Goal: Check status: Check status

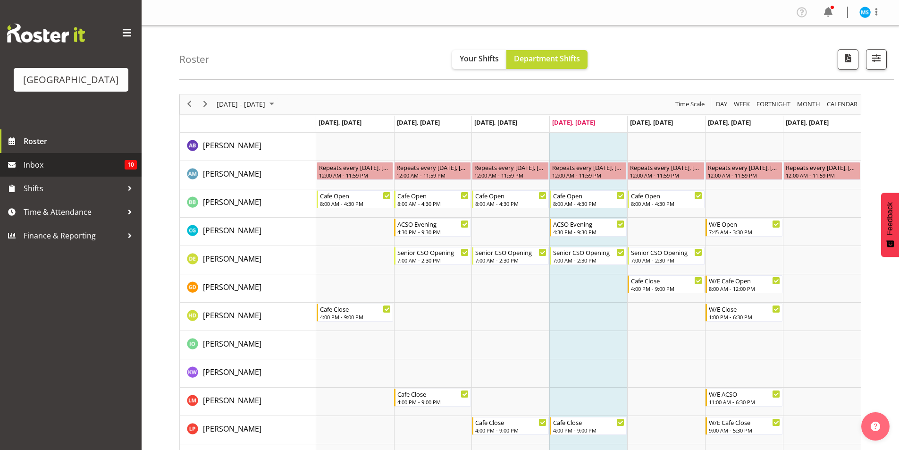
click at [21, 169] on link "Inbox 10" at bounding box center [71, 165] width 142 height 24
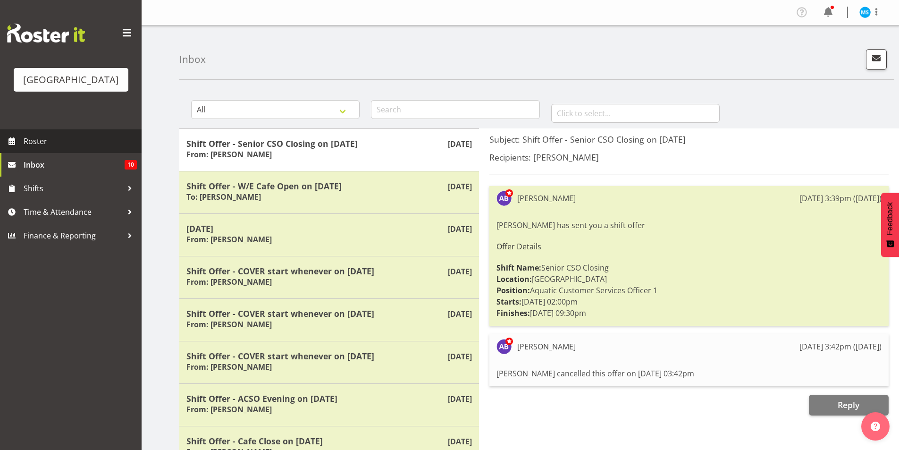
click at [87, 137] on span "Roster" at bounding box center [80, 141] width 113 height 14
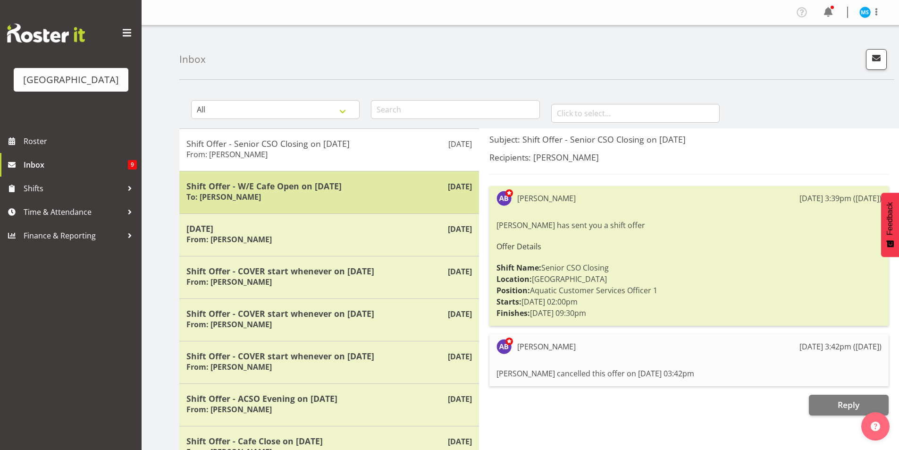
click at [268, 198] on div "Shift Offer - W/E Cafe Open on [DATE] To: [PERSON_NAME]" at bounding box center [328, 192] width 285 height 23
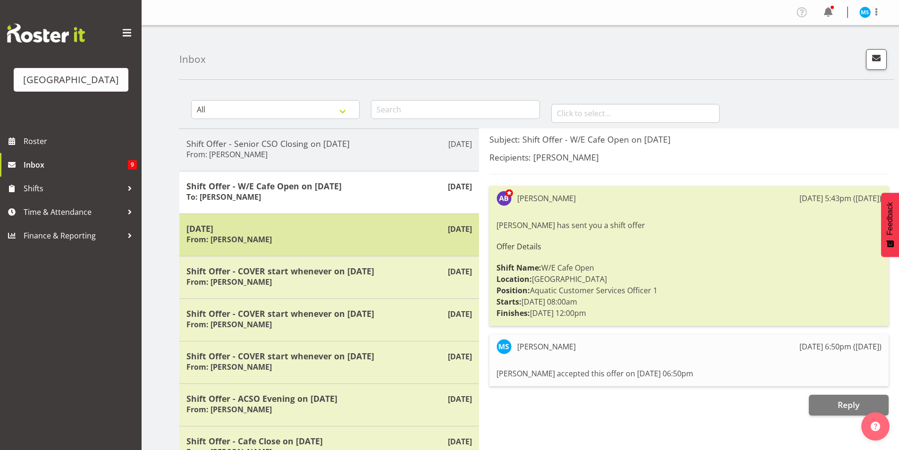
click at [267, 234] on div "[DATE] From: [PERSON_NAME]" at bounding box center [328, 234] width 285 height 23
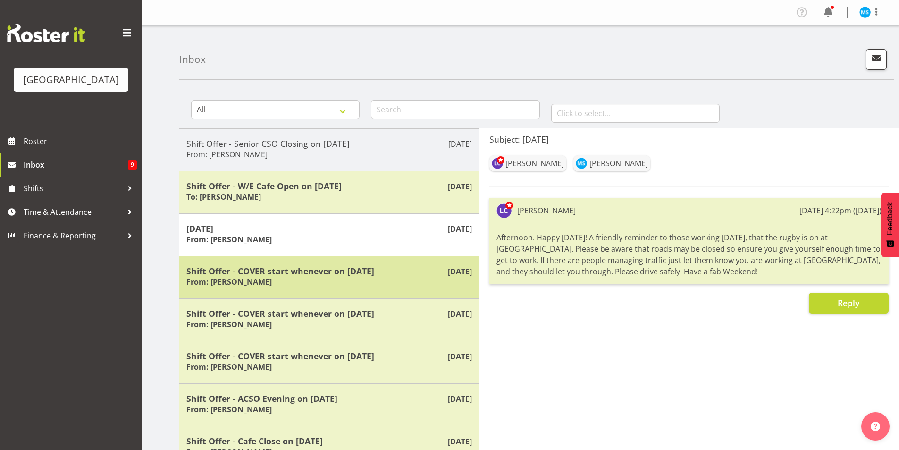
click at [268, 272] on h5 "Shift Offer - COVER start whenever on [DATE]" at bounding box center [328, 271] width 285 height 10
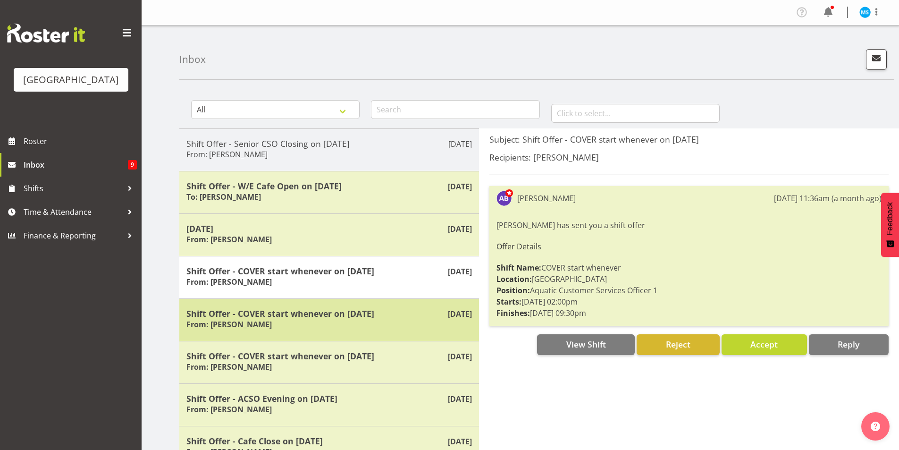
click at [267, 303] on div "[DATE] Shift Offer - COVER start whenever on [DATE] From: [PERSON_NAME]" at bounding box center [329, 319] width 300 height 42
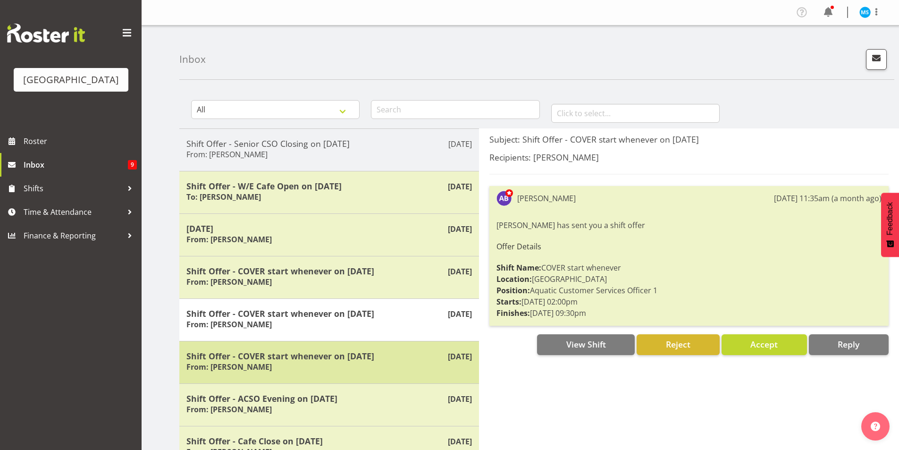
click at [263, 351] on h5 "Shift Offer - COVER start whenever on [DATE]" at bounding box center [328, 356] width 285 height 10
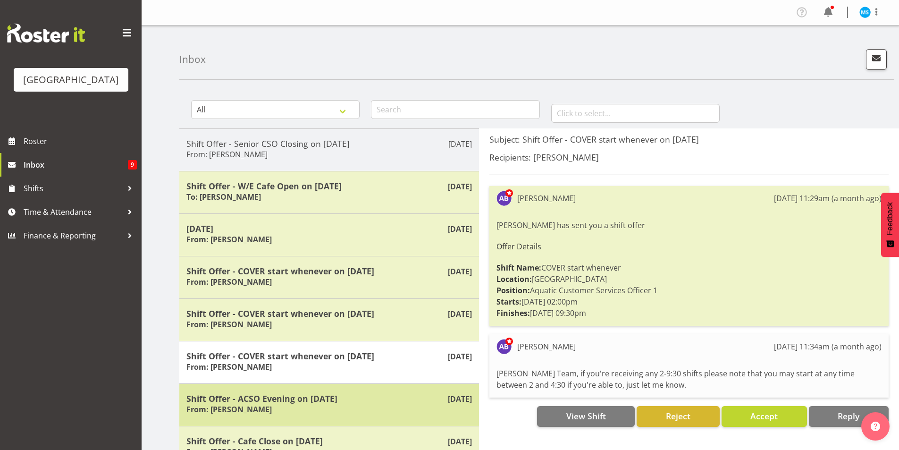
click at [258, 395] on h5 "Shift Offer - ACSO Evening on 11/07/25" at bounding box center [328, 398] width 285 height 10
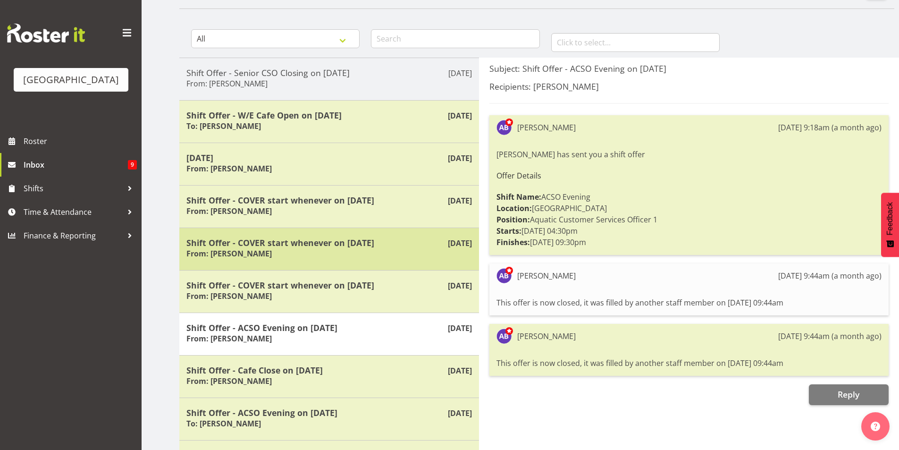
scroll to position [94, 0]
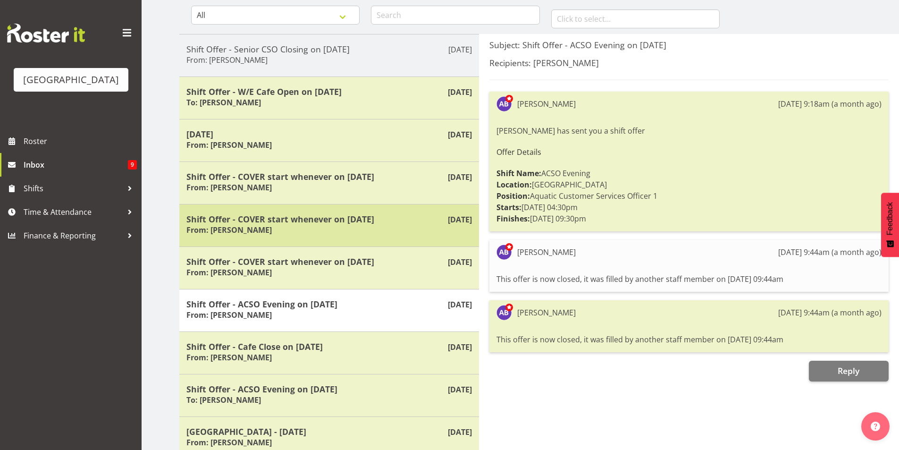
click at [319, 340] on div "Jul 10th Shift Offer - Cafe Close on 17/07/25 From: Amber-Jade Brass" at bounding box center [329, 352] width 300 height 42
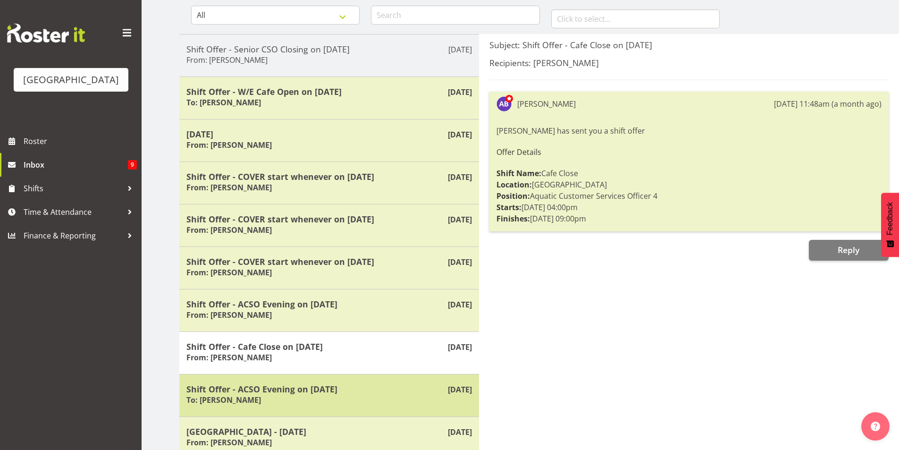
click at [307, 384] on h5 "Shift Offer - ACSO Evening on 16/07/25" at bounding box center [328, 389] width 285 height 10
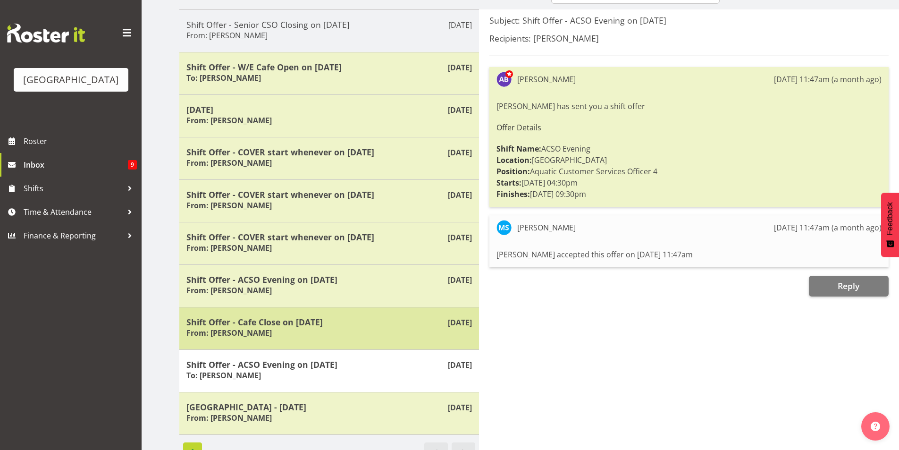
scroll to position [141, 0]
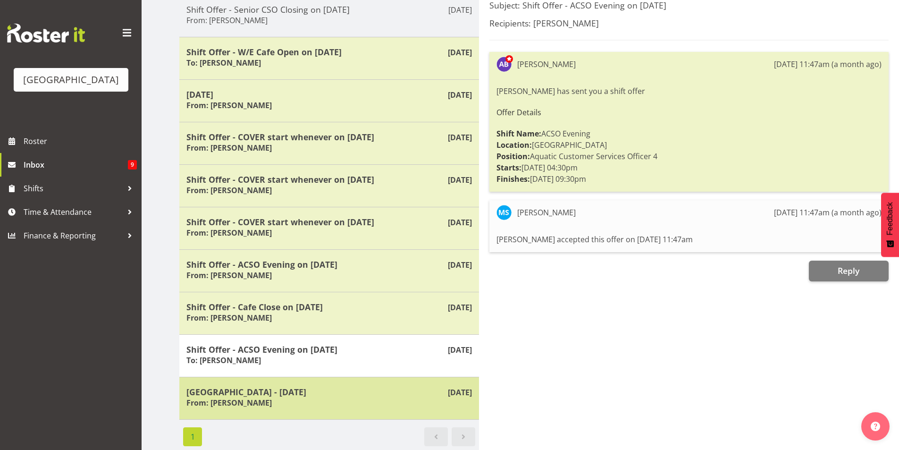
click at [297, 386] on h5 "Splash Palace - 5 July 2025" at bounding box center [328, 391] width 285 height 10
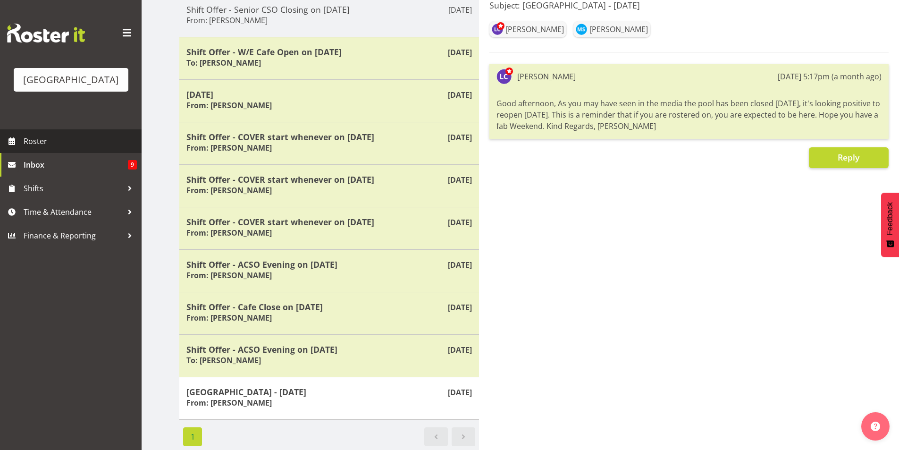
click at [109, 136] on span "Roster" at bounding box center [80, 141] width 113 height 14
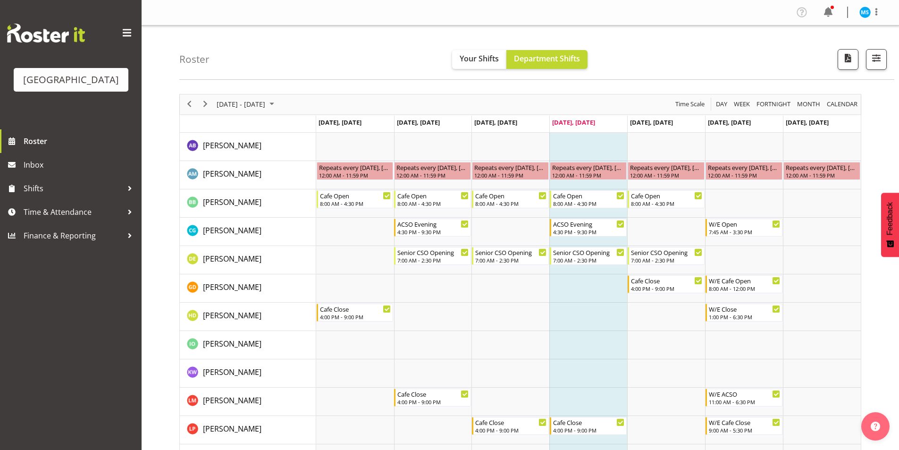
click at [473, 69] on div "Roster Your Shifts Department Shifts All Locations [GEOGRAPHIC_DATA] Select All…" at bounding box center [536, 52] width 715 height 54
click at [473, 60] on span "Your Shifts" at bounding box center [479, 58] width 39 height 10
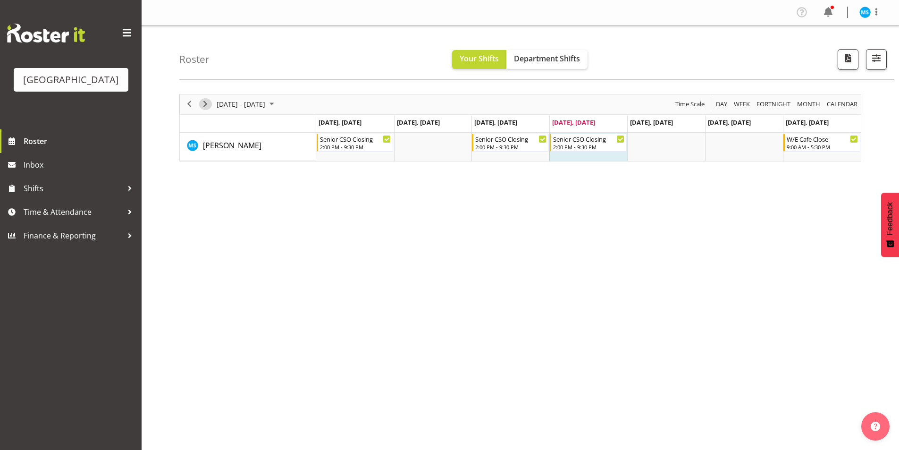
click at [201, 104] on span "Next" at bounding box center [205, 104] width 11 height 12
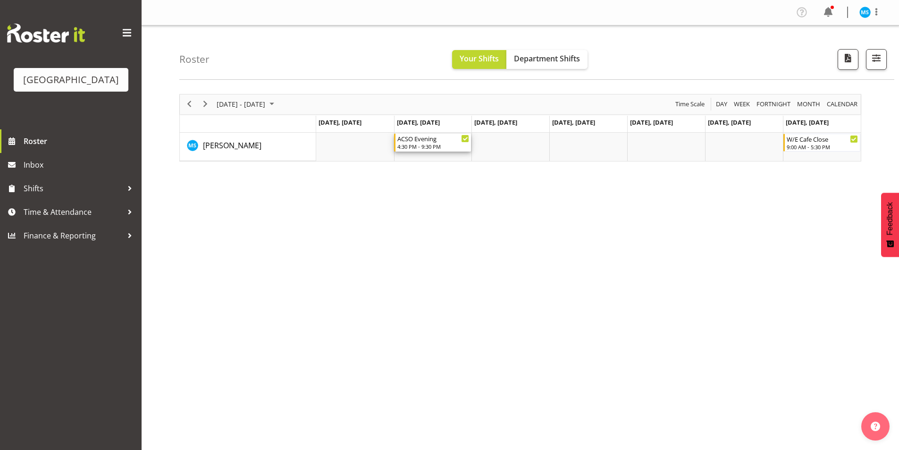
click at [437, 145] on div "4:30 PM - 9:30 PM" at bounding box center [433, 146] width 72 height 8
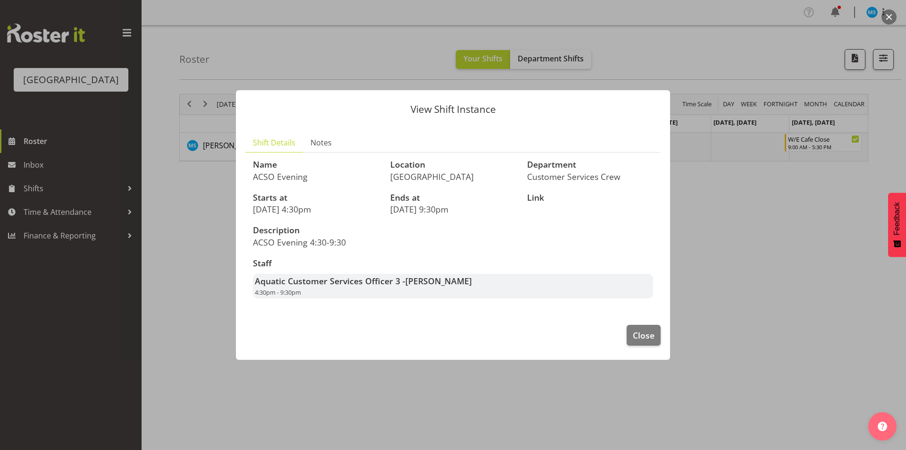
click at [747, 309] on div at bounding box center [453, 225] width 906 height 450
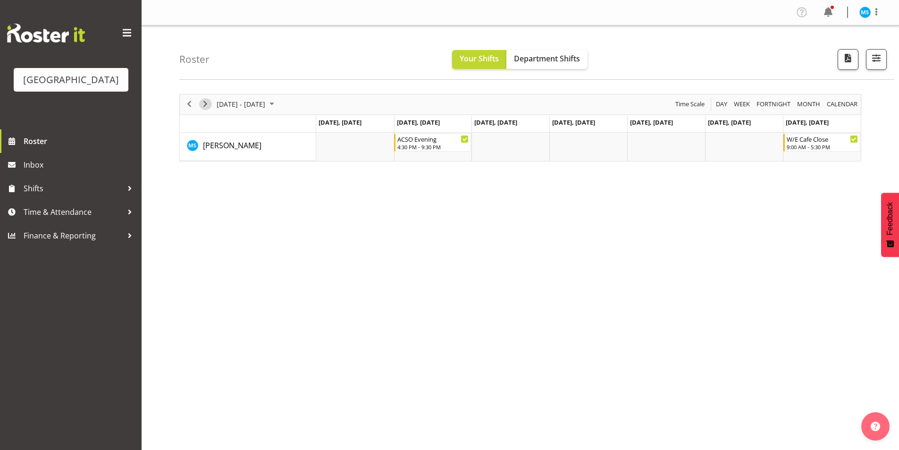
click at [209, 102] on span "Next" at bounding box center [205, 104] width 11 height 12
click at [203, 101] on span "Next" at bounding box center [205, 104] width 11 height 12
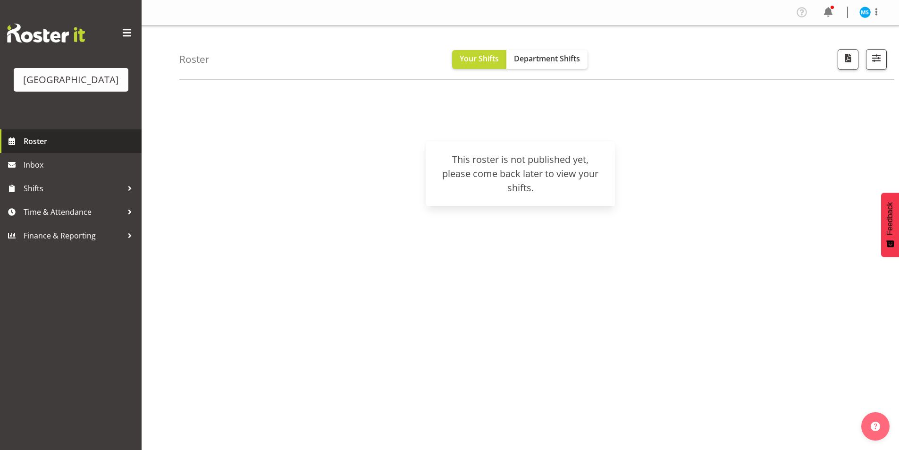
click at [37, 151] on link "Roster" at bounding box center [71, 141] width 142 height 24
